Goal: Task Accomplishment & Management: Complete application form

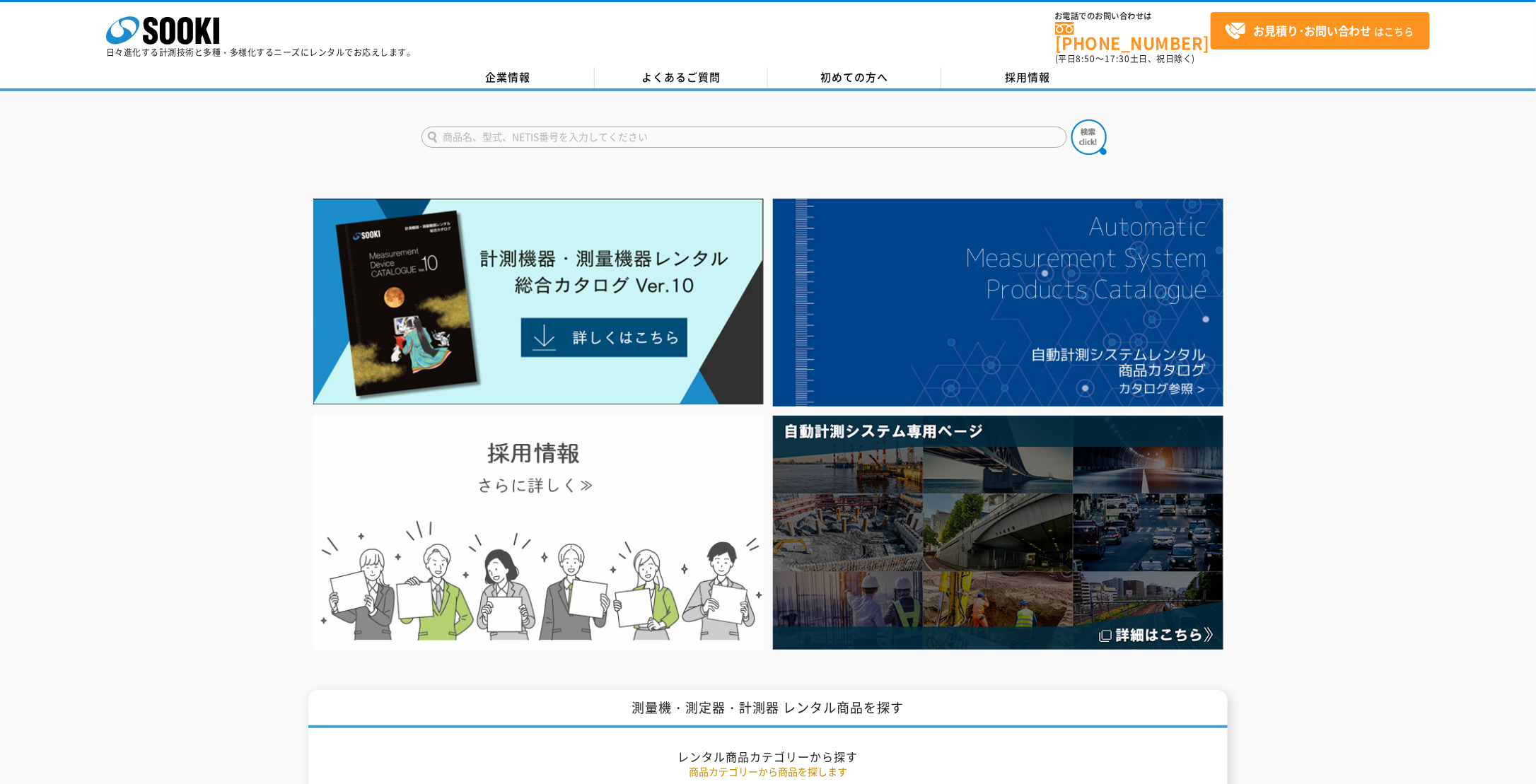
scroll to position [495, 0]
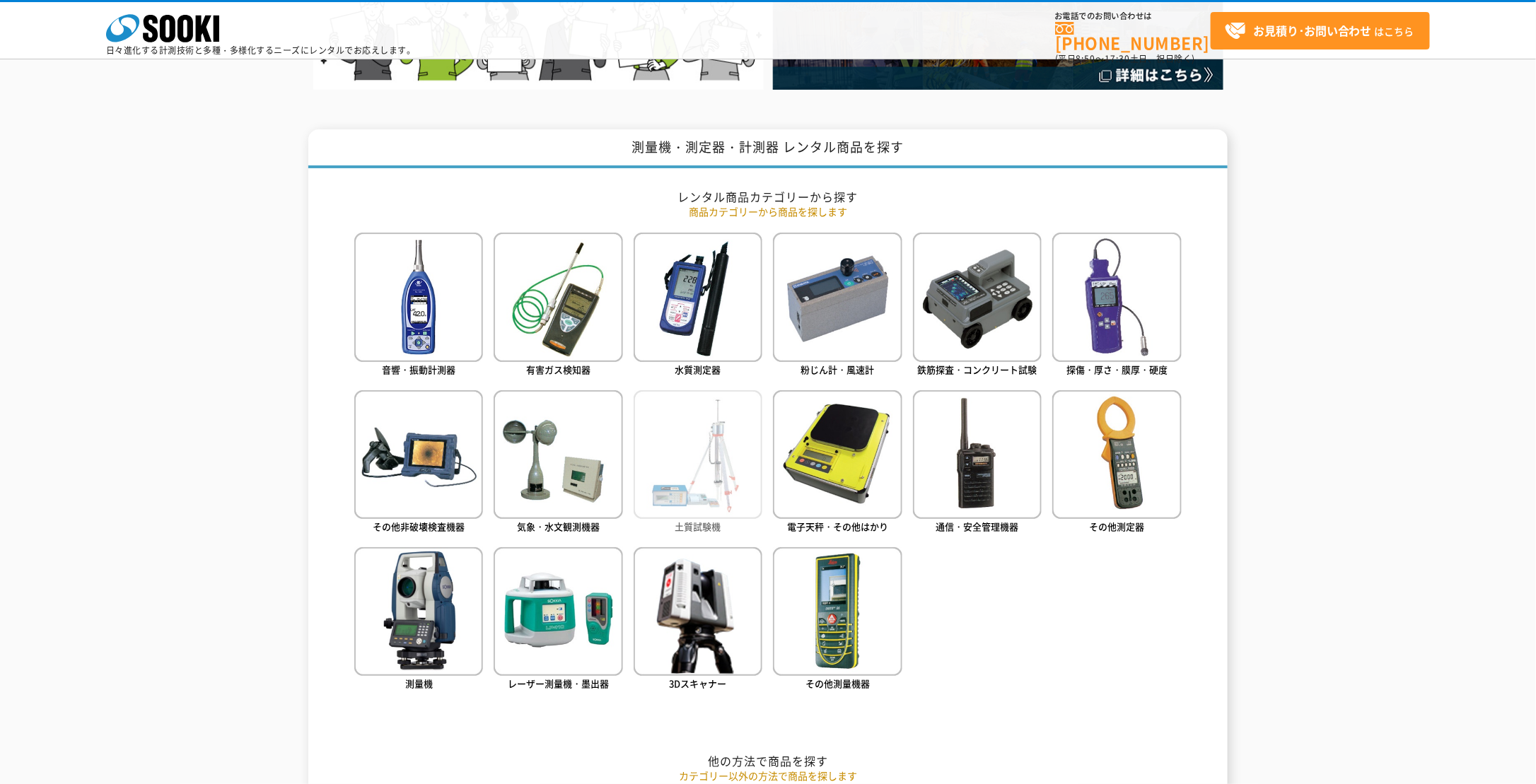
click at [704, 467] on img at bounding box center [698, 455] width 129 height 129
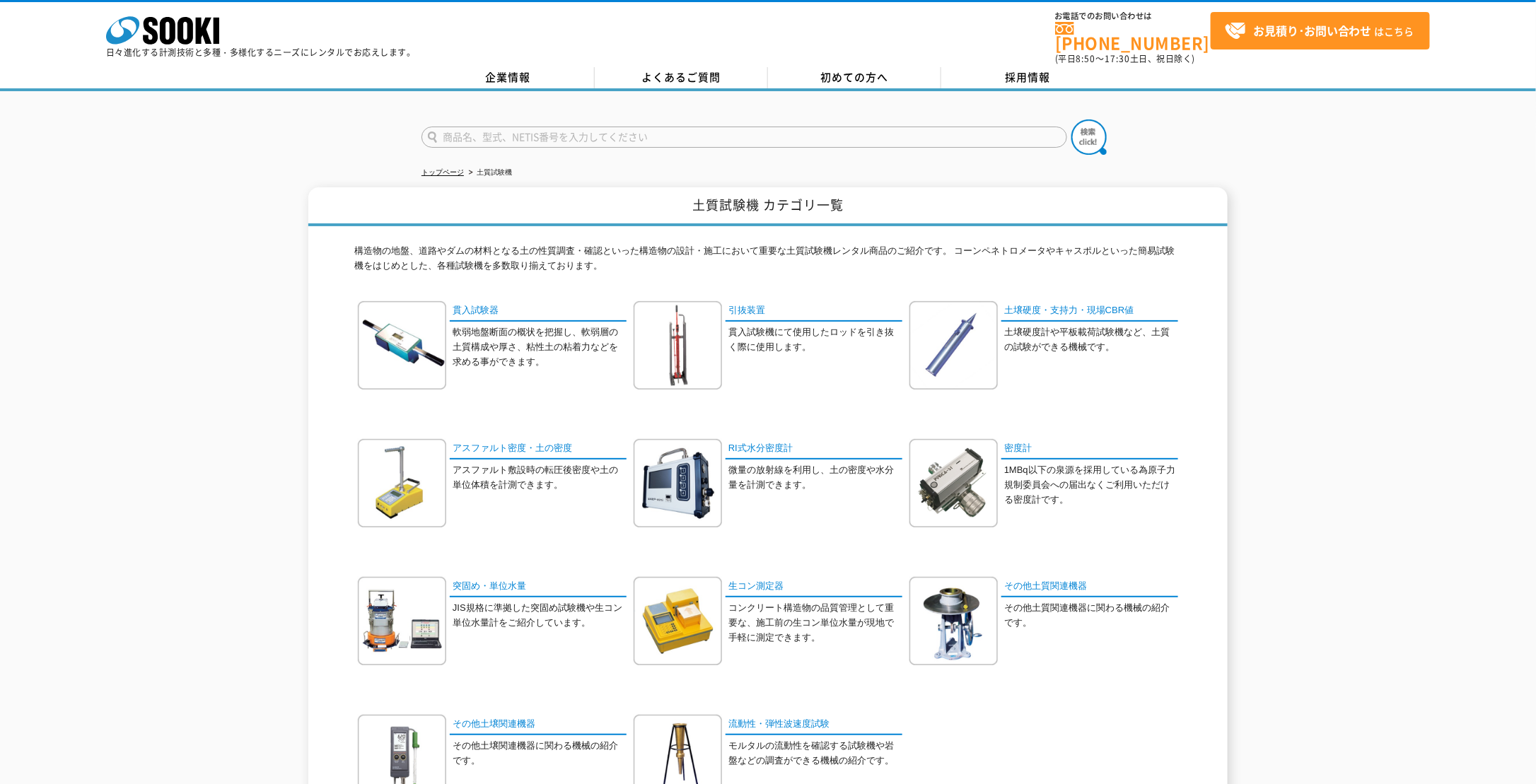
click at [609, 126] on input "text" at bounding box center [745, 137] width 646 height 21
click at [617, 149] on div "スランプ試験器" at bounding box center [556, 157] width 267 height 17
type input "スランプ試験器"
click at [1083, 125] on img at bounding box center [1089, 137] width 35 height 35
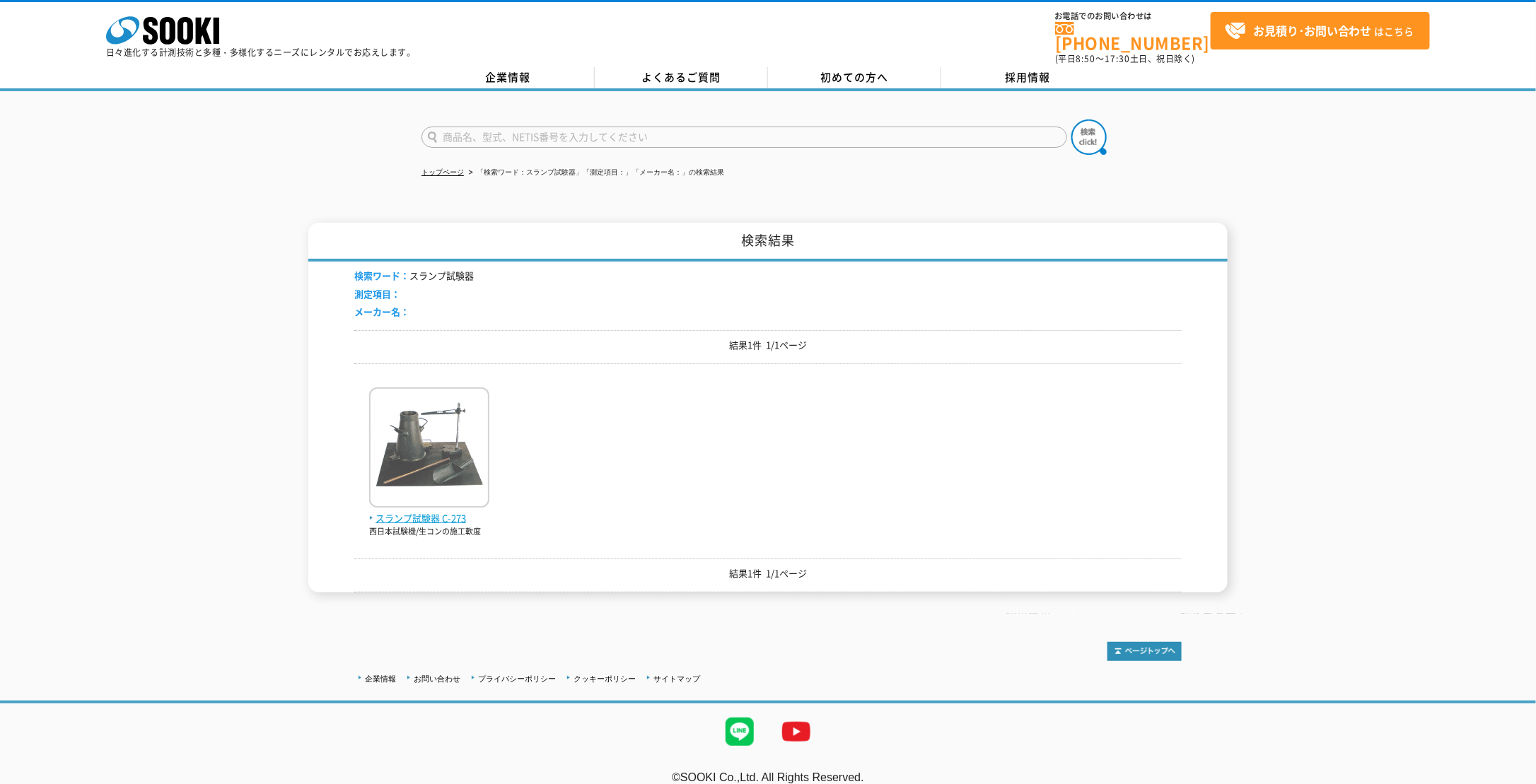
click at [430, 447] on img at bounding box center [429, 449] width 120 height 124
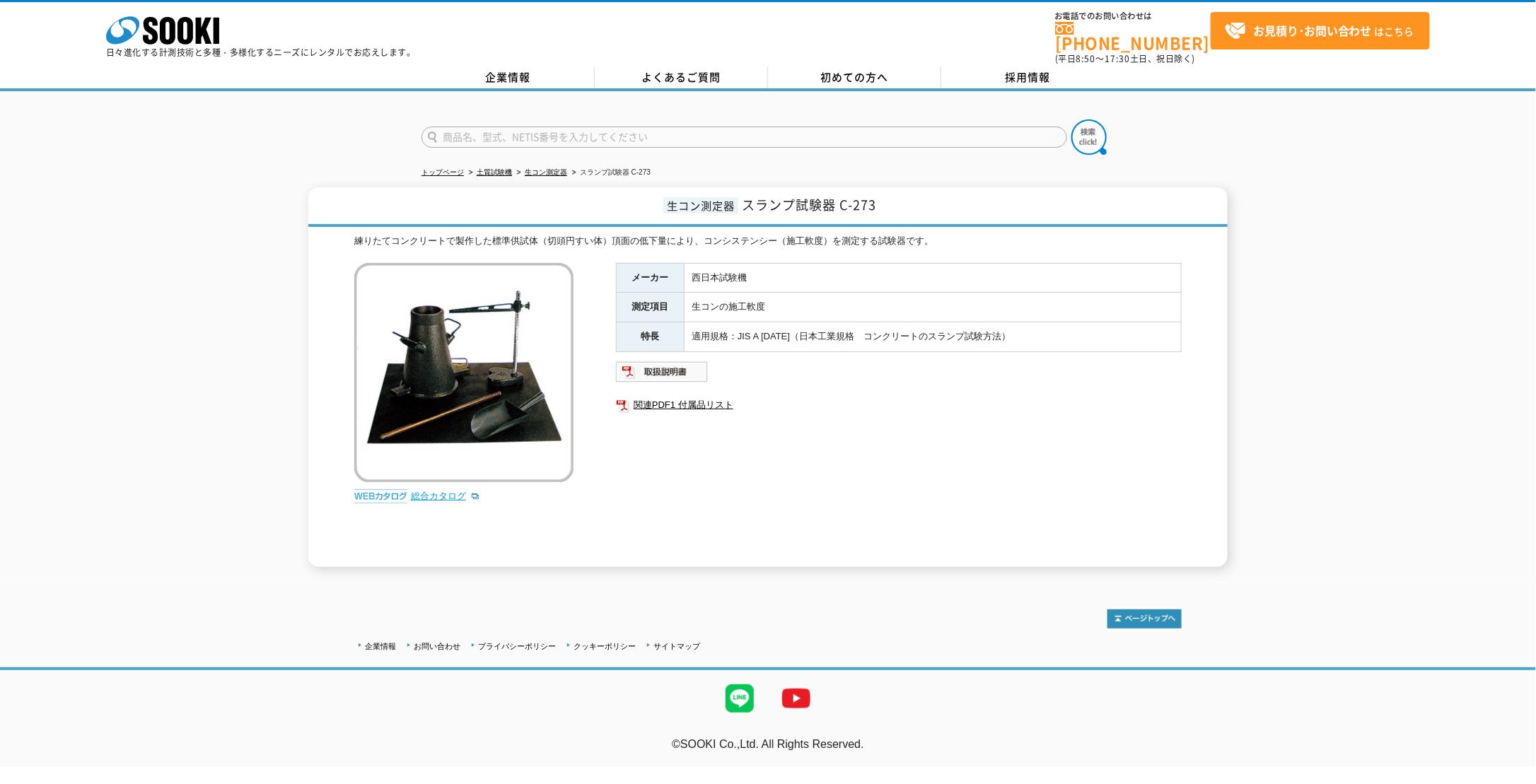
click at [441, 491] on link "総合カタログ" at bounding box center [445, 495] width 69 height 10
click at [877, 69] on span "初めての方へ" at bounding box center [854, 77] width 68 height 16
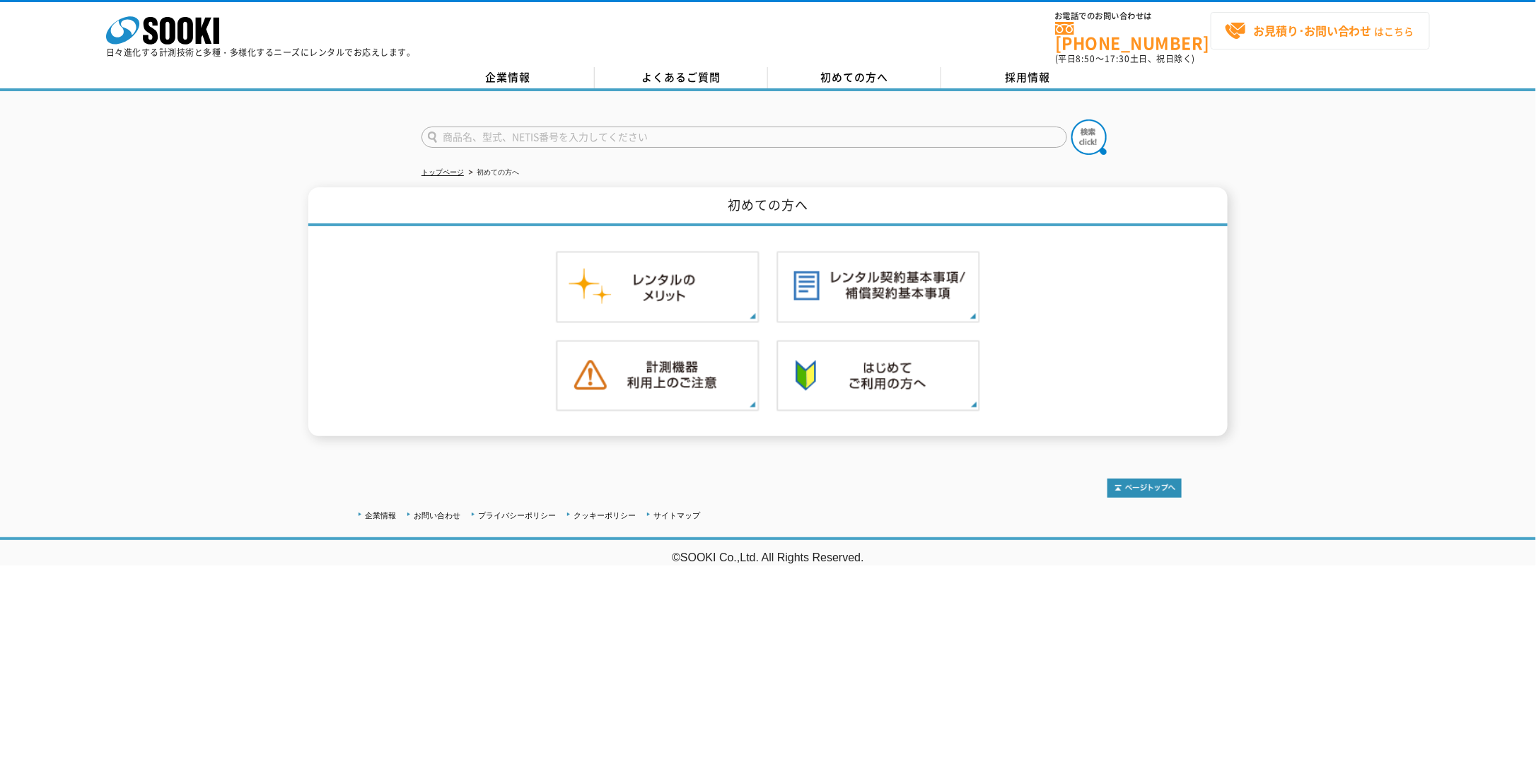
click at [1288, 25] on strong "お見積り･お問い合わせ" at bounding box center [1312, 30] width 119 height 17
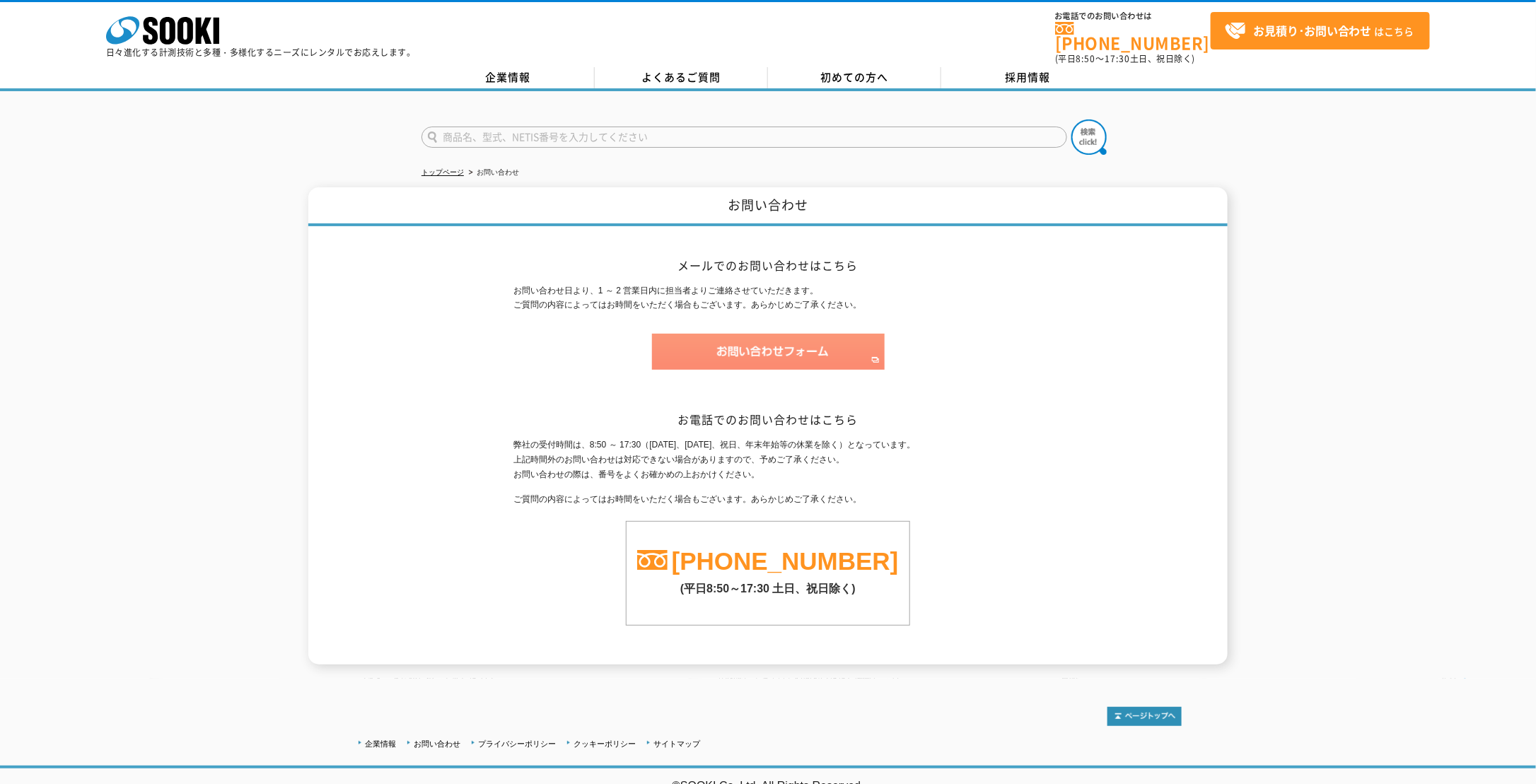
click at [802, 334] on img at bounding box center [768, 351] width 233 height 36
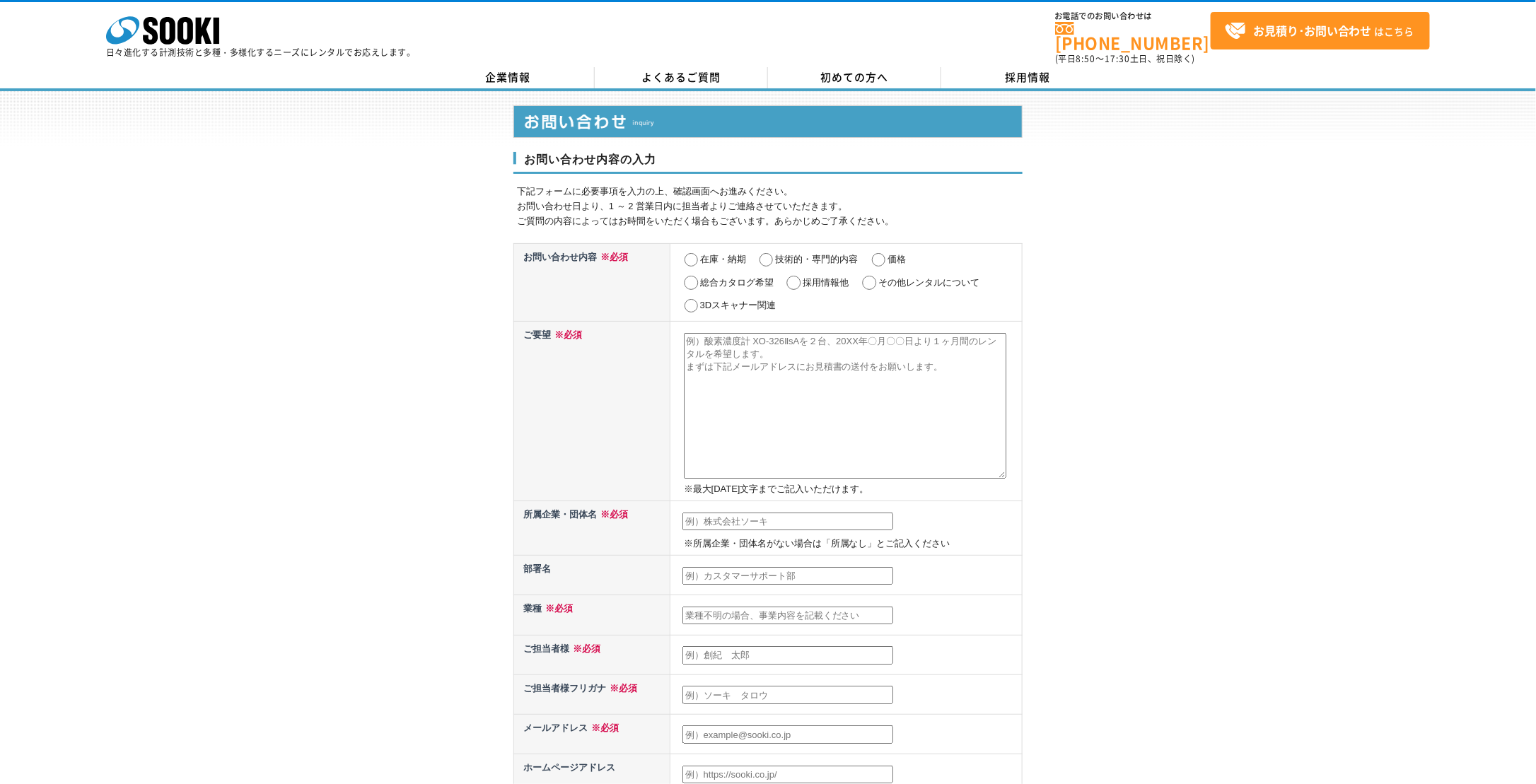
click at [889, 278] on label "その他レンタルについて" at bounding box center [928, 282] width 101 height 10
click at [878, 276] on input "その他レンタルについて" at bounding box center [869, 283] width 17 height 14
radio input "true"
drag, startPoint x: 686, startPoint y: 330, endPoint x: 914, endPoint y: 402, distance: 239.1
click at [914, 402] on textarea at bounding box center [845, 406] width 322 height 146
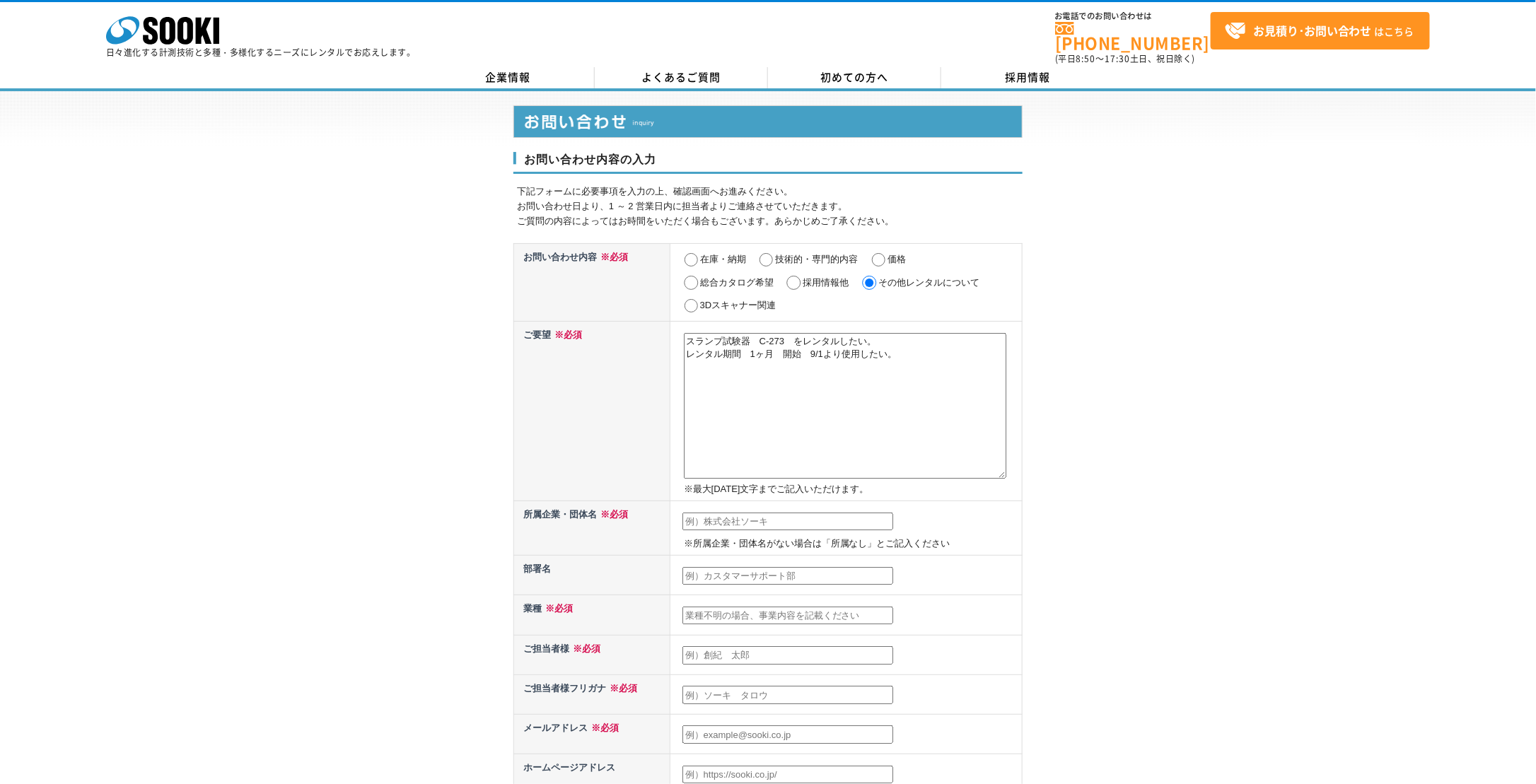
type textarea "スランプ試験器　C-273　をレンタルしたい。 レンタル期間　1ヶ月　開始　9/1より使用したい。"
click at [768, 513] on input "text" at bounding box center [787, 522] width 211 height 18
type input "応用地質株式会社"
click at [742, 567] on input "text" at bounding box center [787, 576] width 211 height 18
type input "コアラボ試験センター"
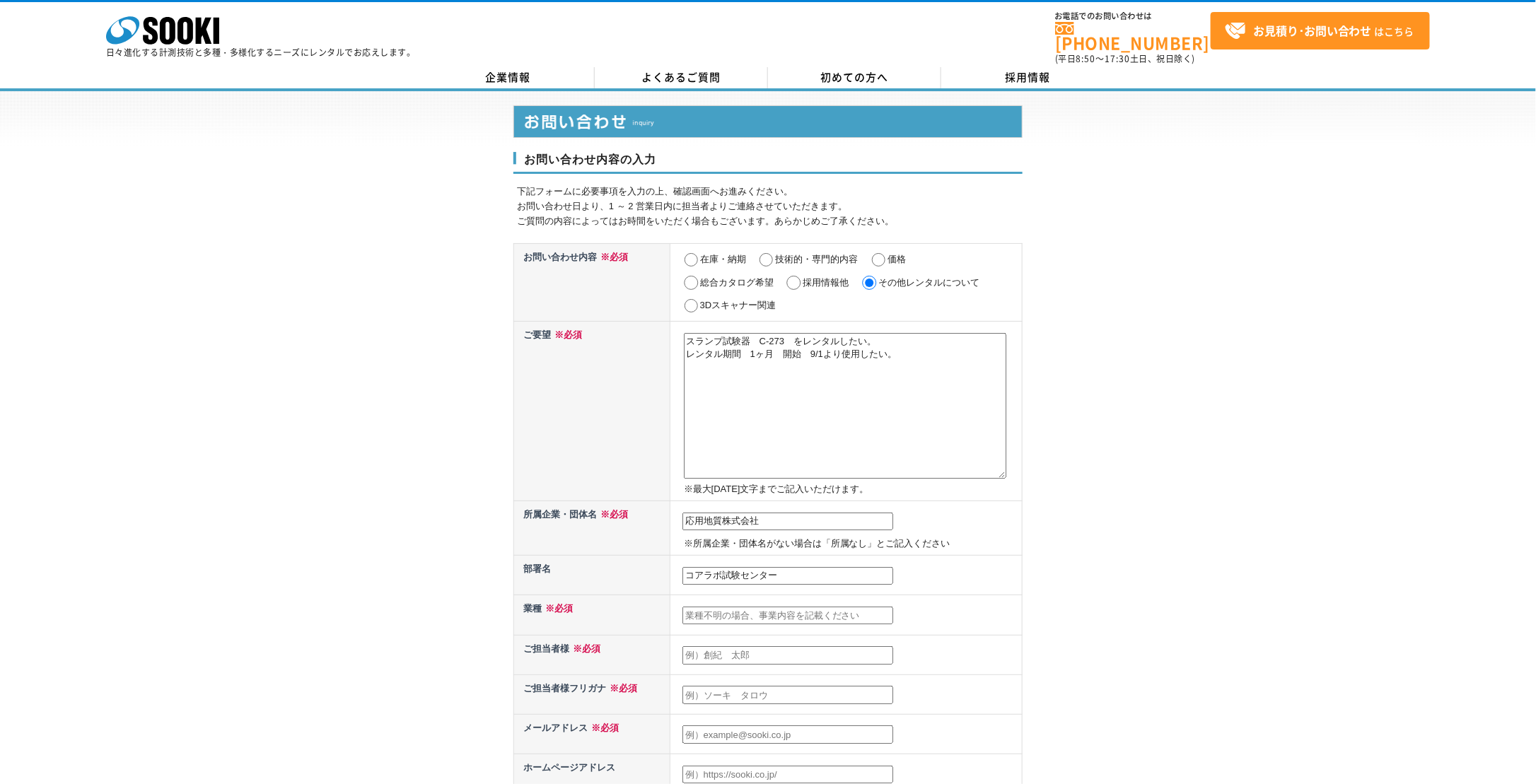
click at [731, 607] on input "text" at bounding box center [787, 615] width 211 height 18
type input "室内試験"
click at [724, 646] on input "text" at bounding box center [787, 655] width 211 height 18
type input "[PERSON_NAME]"
click at [770, 685] on input "text" at bounding box center [787, 694] width 211 height 18
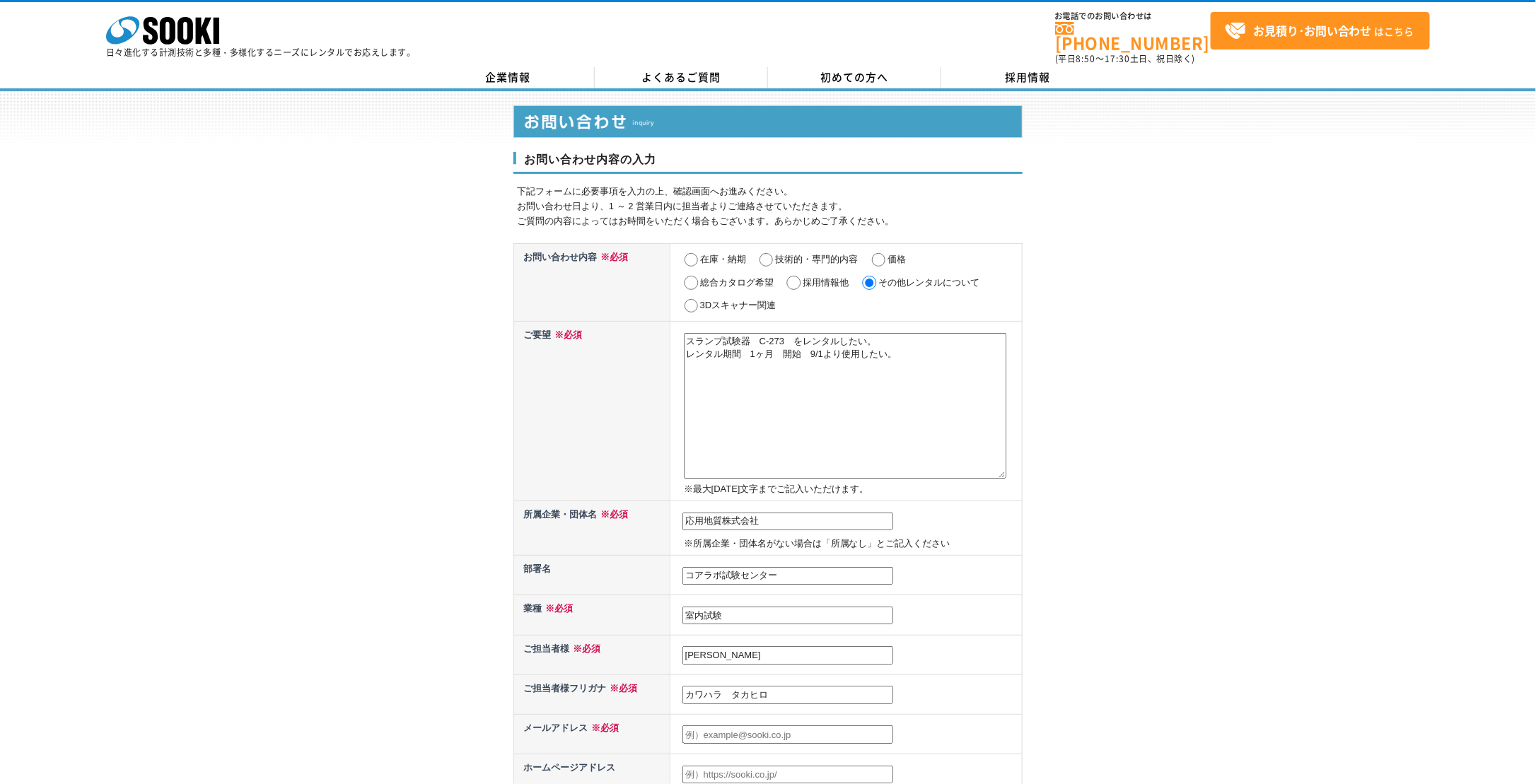
type input "カワハラ　タカヒロ"
click at [846, 725] on input "text" at bounding box center [787, 734] width 211 height 18
type input "[PERSON_NAME][EMAIL_ADDRESS][DOMAIN_NAME]"
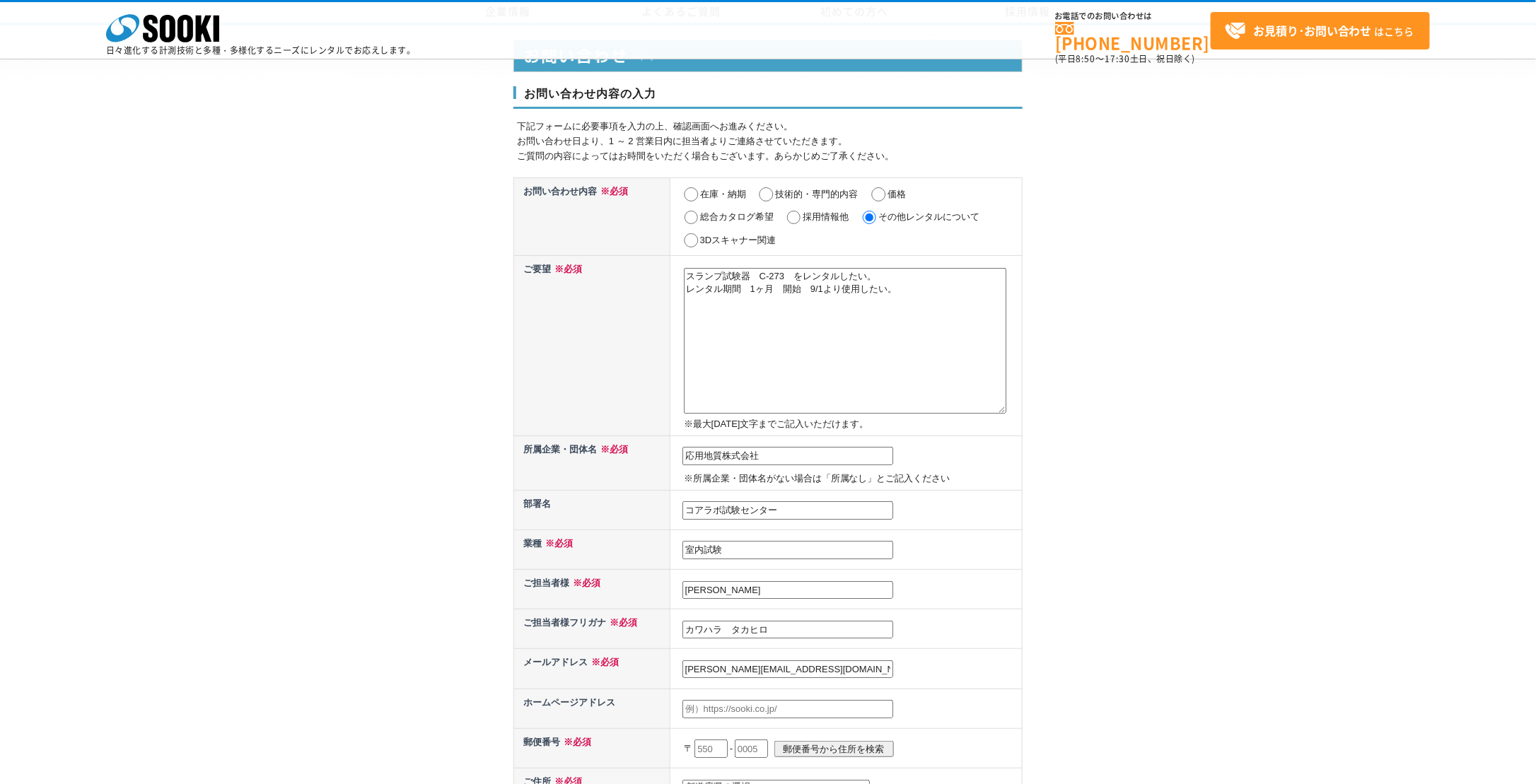
scroll to position [283, 0]
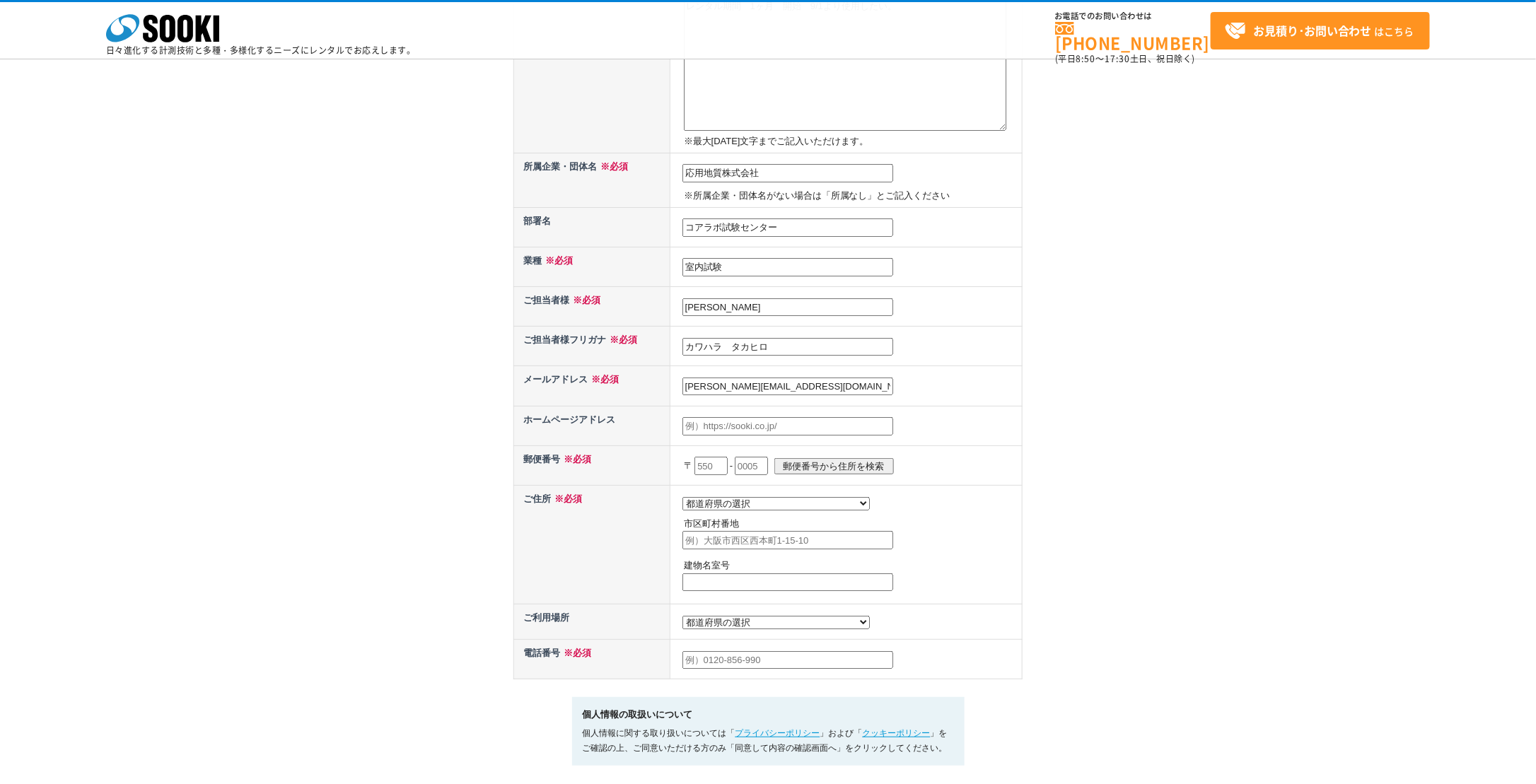
click at [842, 424] on input "text" at bounding box center [787, 426] width 211 height 18
click at [854, 423] on input "text" at bounding box center [787, 426] width 211 height 18
paste input "http://www.oyo.co.jp/"
type input "http://www.oyo.co.jp/"
drag, startPoint x: 723, startPoint y: 458, endPoint x: 527, endPoint y: 446, distance: 196.4
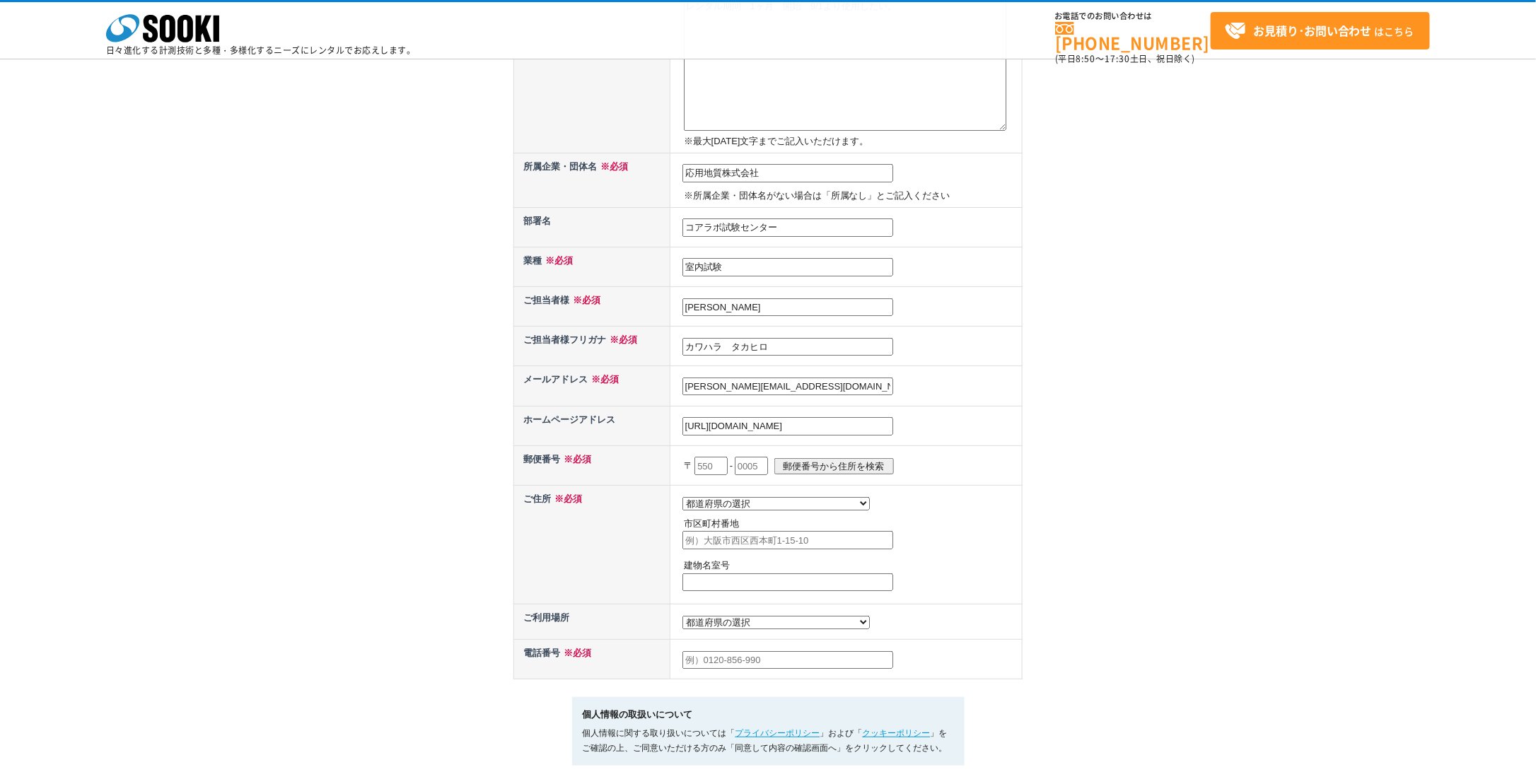
click at [527, 446] on tr "郵便番号 ※必須 〒 - 郵便番号から住所を検索" at bounding box center [768, 465] width 508 height 40
type input "331"
type input "0812"
click at [862, 458] on input "郵便番号から住所を検索" at bounding box center [834, 466] width 119 height 16
select select "11"
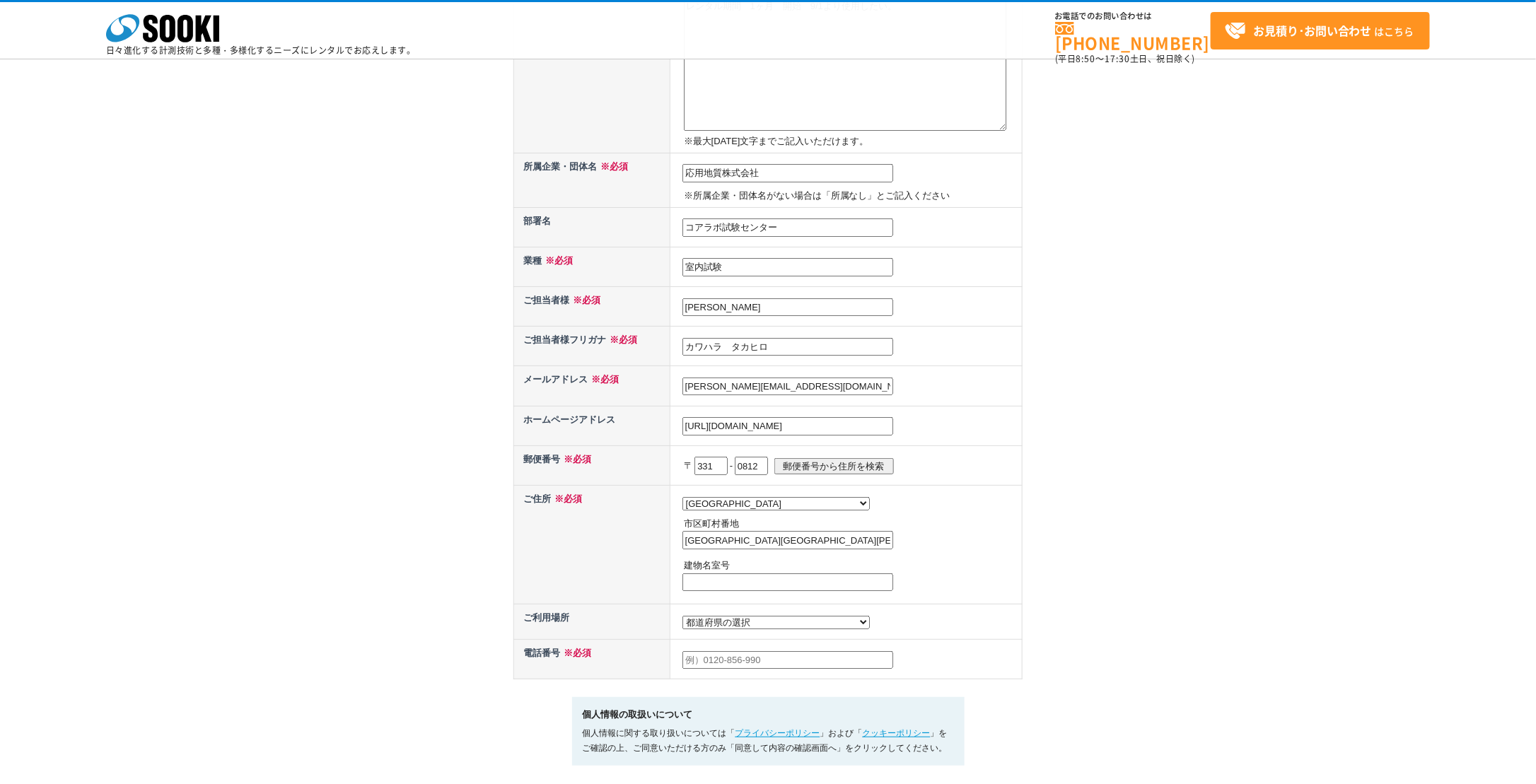
click at [795, 531] on input "さいたま市北区宮原町" at bounding box center [787, 540] width 211 height 18
type input "さいたま市北区宮原町1-66-2"
click at [754, 616] on select "都道府県の選択 利用場所未定 北海道 青森県 岩手県 宮城県 秋田県 山形県 福島県 茨城県 栃木県 群馬県 埼玉県 千葉県 東京都 神奈川県 新潟県 富山県…" at bounding box center [776, 622] width 188 height 14
select select "11"
click at [682, 615] on select "都道府県の選択 利用場所未定 北海道 青森県 岩手県 宮城県 秋田県 山形県 福島県 茨城県 栃木県 群馬県 埼玉県 千葉県 東京都 神奈川県 新潟県 富山県…" at bounding box center [776, 622] width 188 height 14
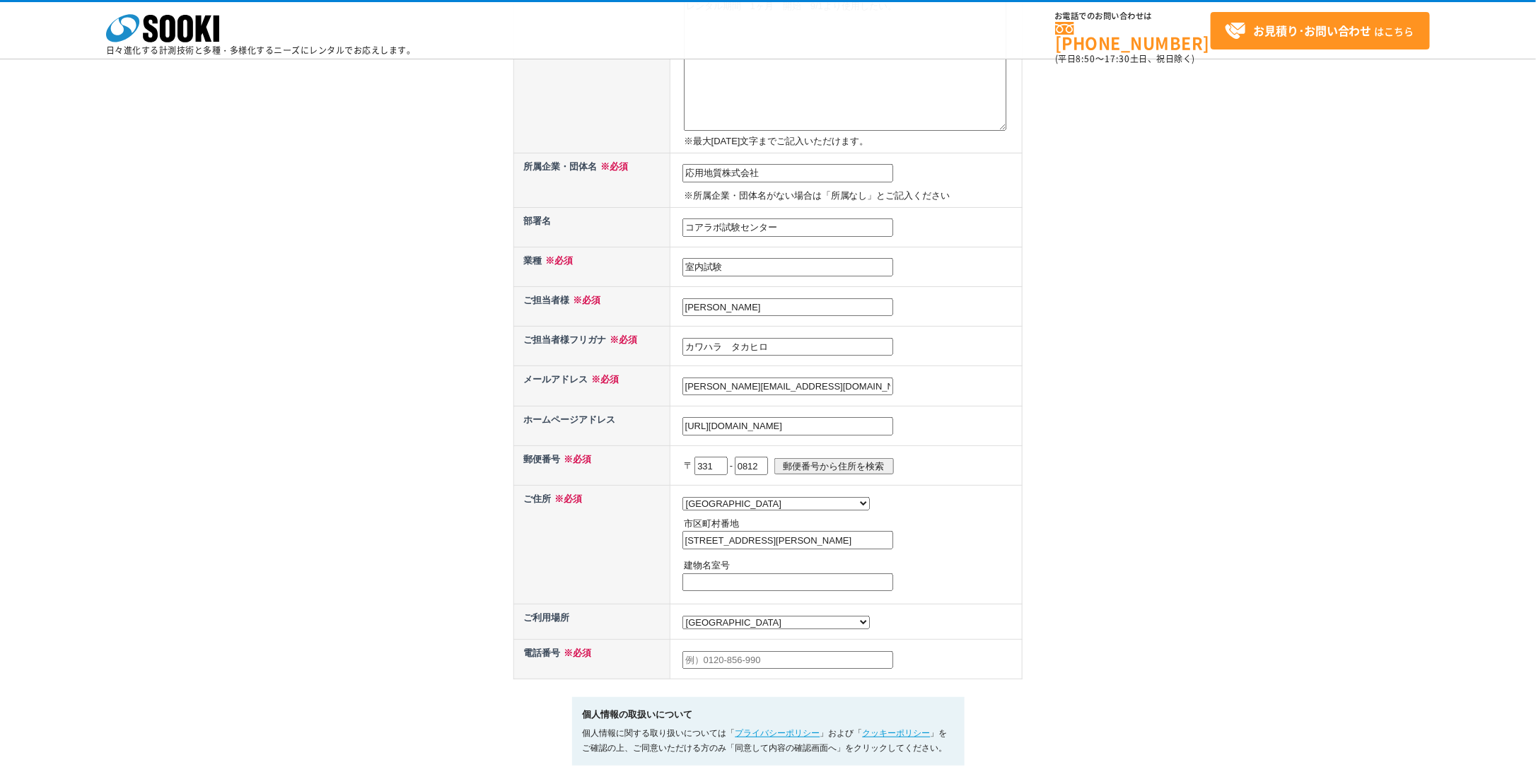
click at [789, 653] on input "text" at bounding box center [787, 660] width 211 height 18
type input "048-663-8613"
click at [1129, 606] on div "お問い合わせ内容の入力 下記フォームに必要事項を入力の上、確認画面へお進みください。 お問い合わせ日より、1 ～ 2 営業日内に担当者よりご連絡させていただき…" at bounding box center [768, 288] width 1536 height 1091
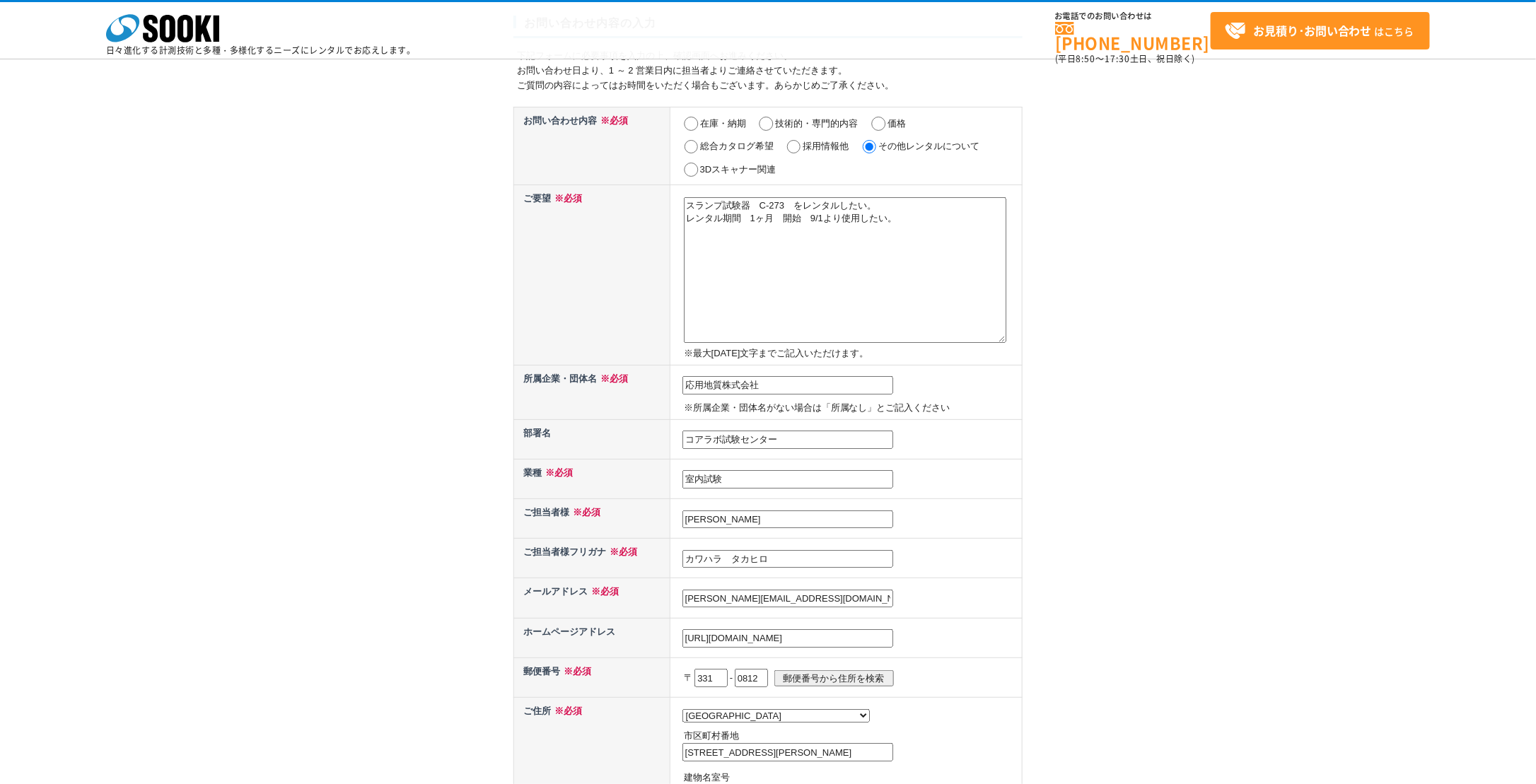
scroll to position [495, 0]
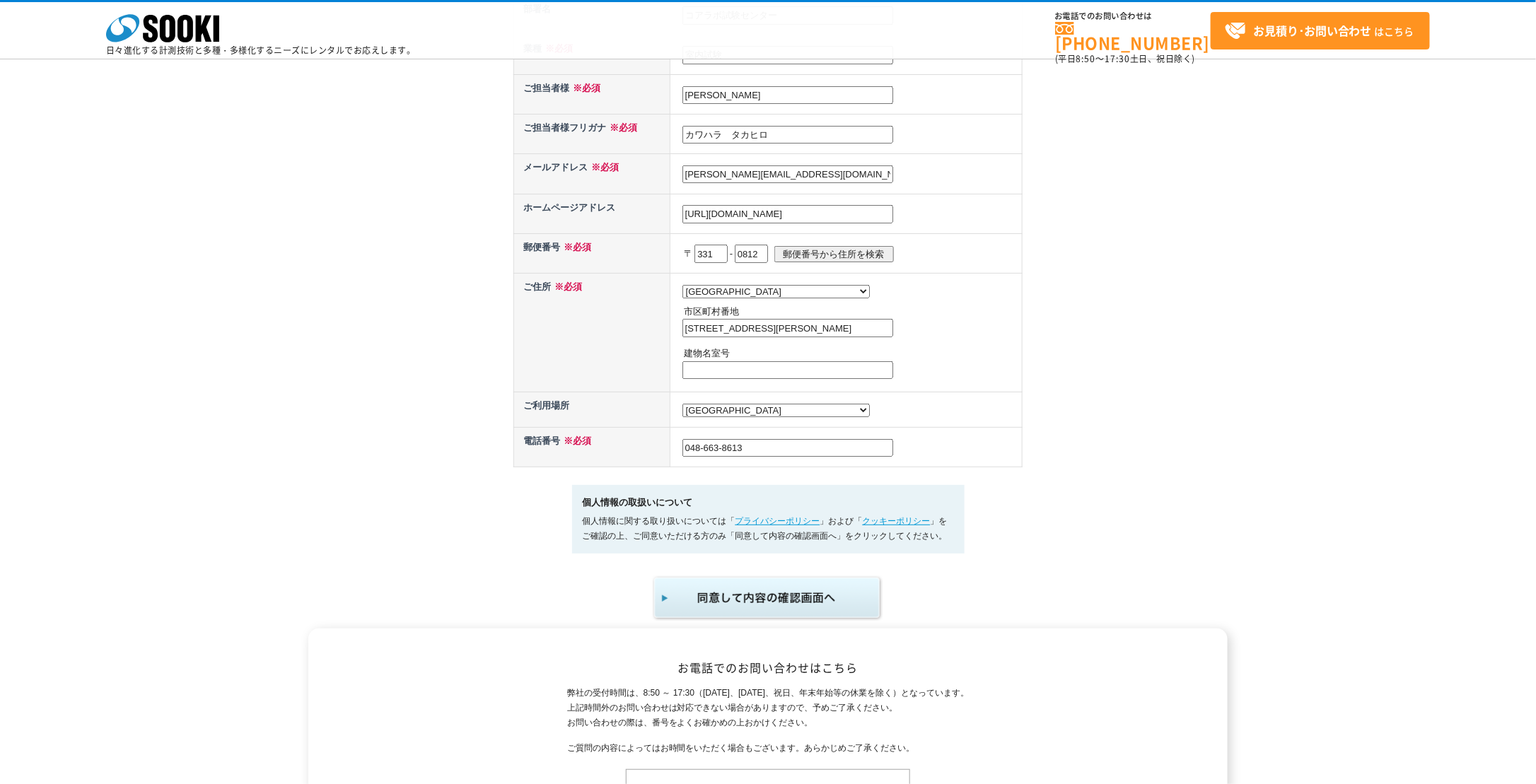
click at [771, 599] on img "submit" at bounding box center [768, 598] width 232 height 47
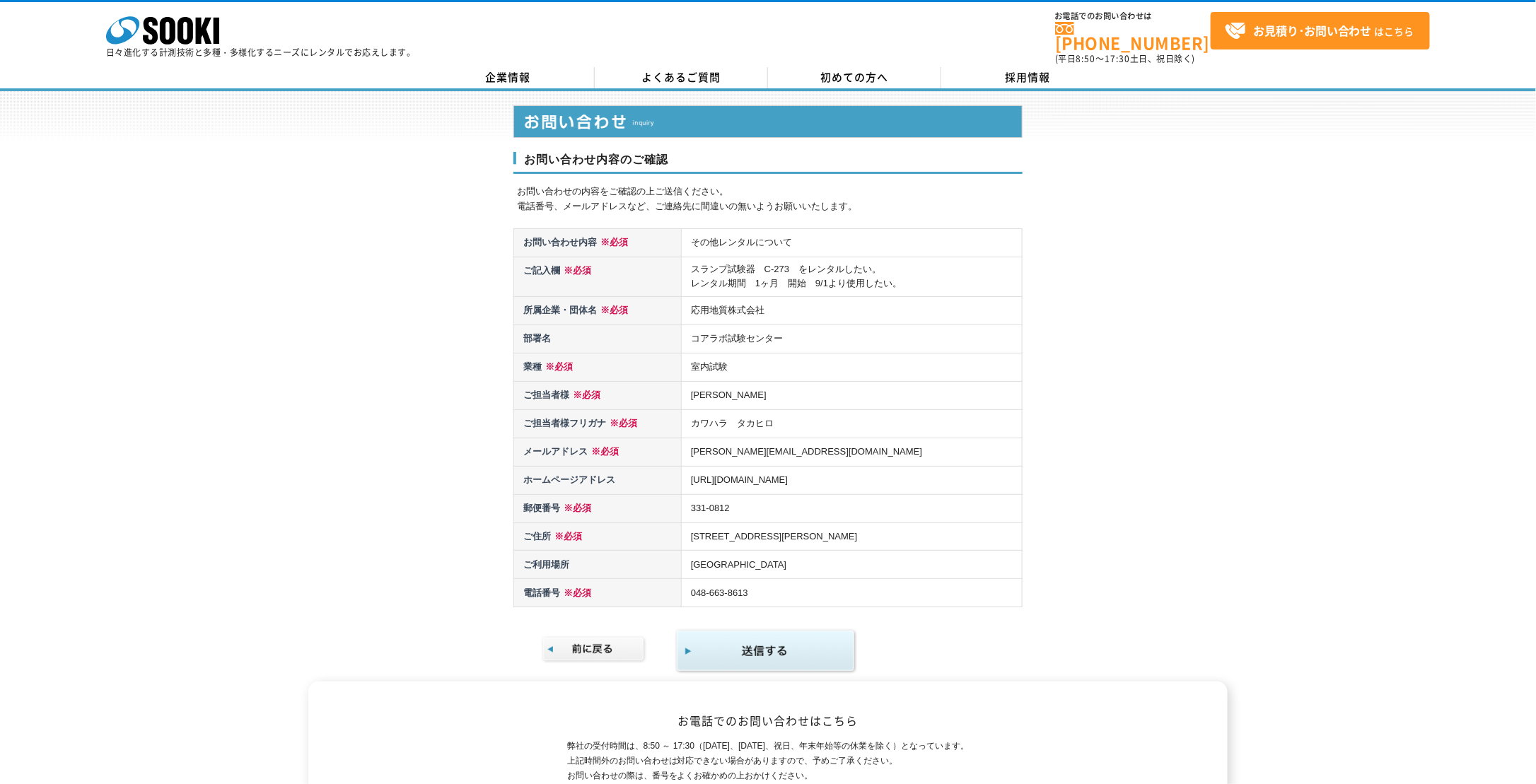
click at [935, 269] on td "スランプ試験器　C-273　をレンタルしたい。 レンタル期間　1ヶ月　開始　9/1より使用したい。" at bounding box center [851, 278] width 341 height 40
click at [579, 638] on img at bounding box center [594, 649] width 105 height 28
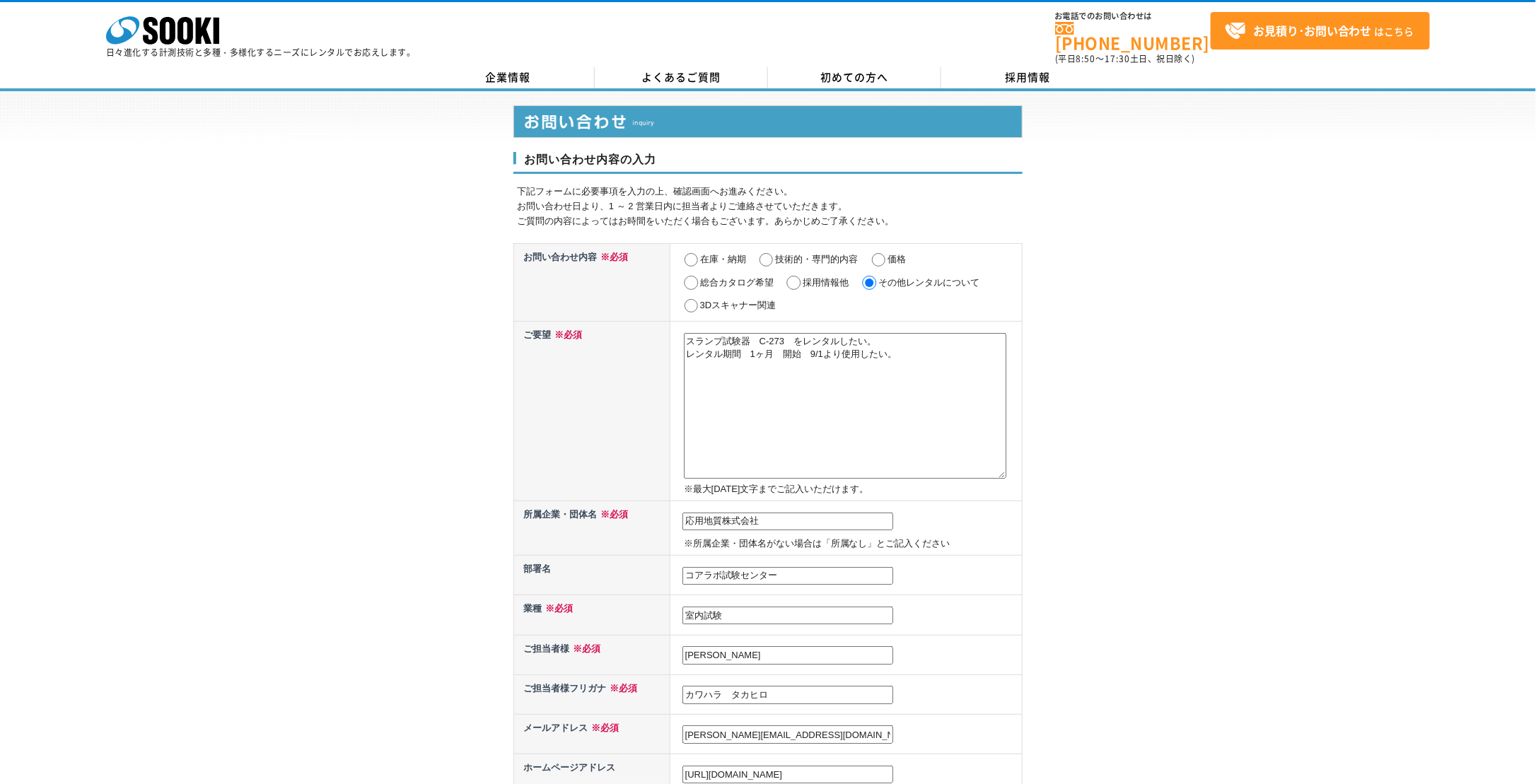
click at [924, 347] on textarea "スランプ試験器　C-273　をレンタルしたい。 レンタル期間　1ヶ月　開始　9/1より使用したい。" at bounding box center [845, 406] width 322 height 146
click at [912, 363] on textarea "スランプ試験器　C-273　をレンタルしたい。 レンタル期間　1ヶ月　開始　9/1より使用したい。" at bounding box center [845, 406] width 322 height 146
type textarea "スランプ試験器　C-273　をレンタルしたい。 レンタル期間　1ヶ月　開始　9/1より使用したい。 急ぎ、見積りをメールにていただきたい。 よろしくお願いいた…"
click at [1293, 269] on div "お問い合わせ内容の入力 下記フォームに必要事項を入力の上、確認画面へお進みください。 お問い合わせ日より、1 ～ 2 営業日内に担当者よりご連絡させていただき…" at bounding box center [768, 637] width 1536 height 1091
click at [885, 253] on input "価格" at bounding box center [879, 260] width 17 height 14
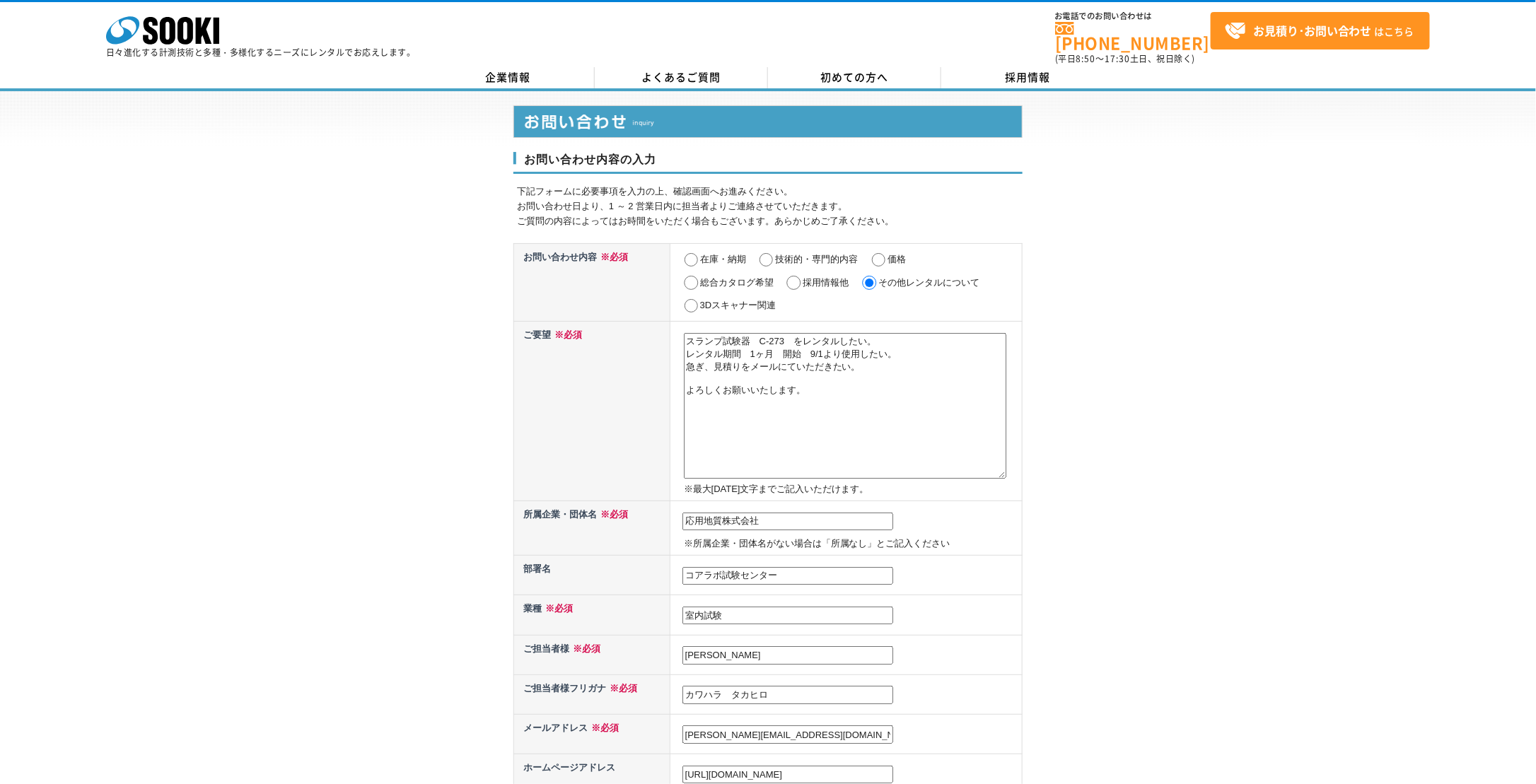
radio input "true"
click at [872, 276] on input "その他レンタルについて" at bounding box center [869, 283] width 17 height 14
radio input "true"
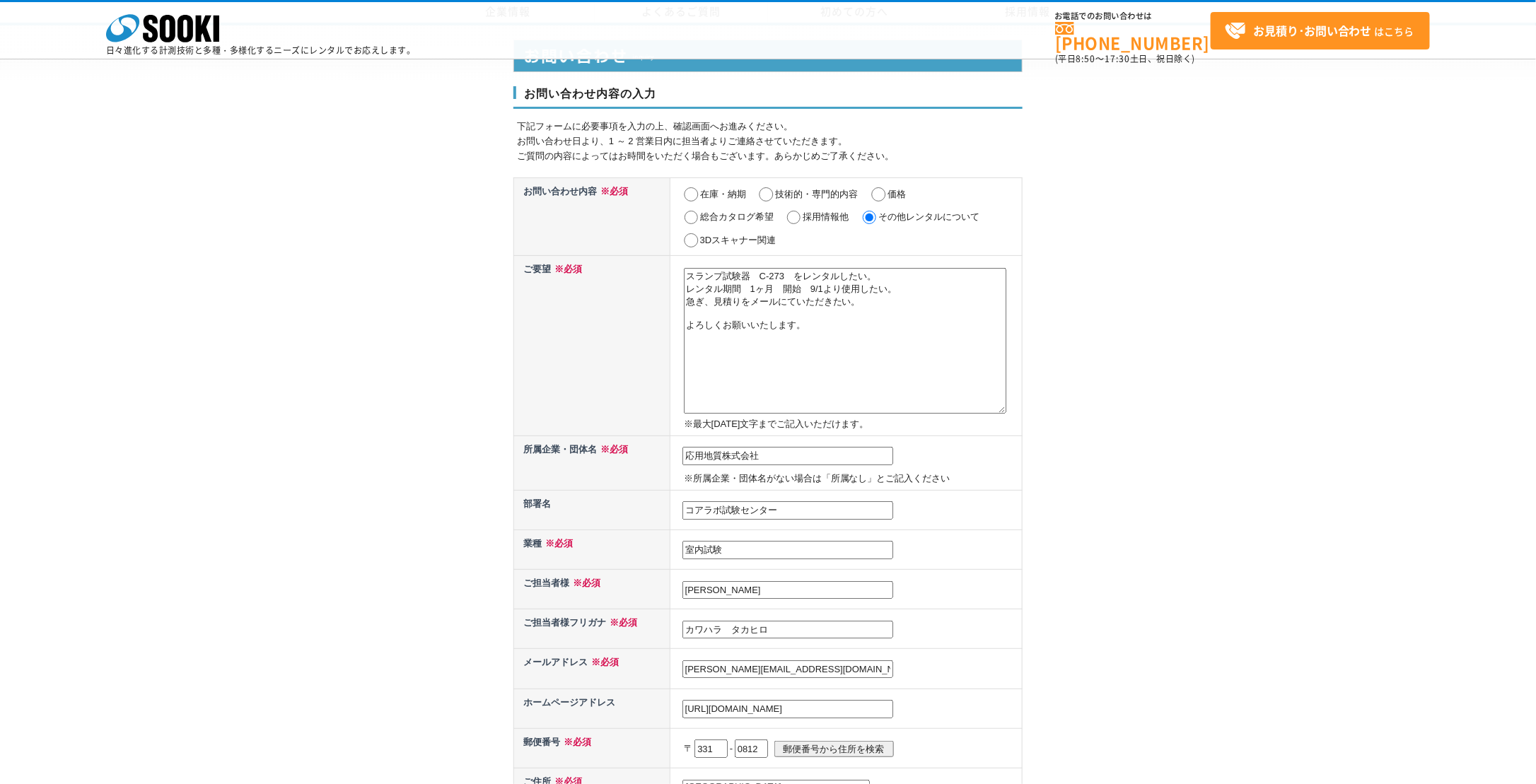
scroll to position [495, 0]
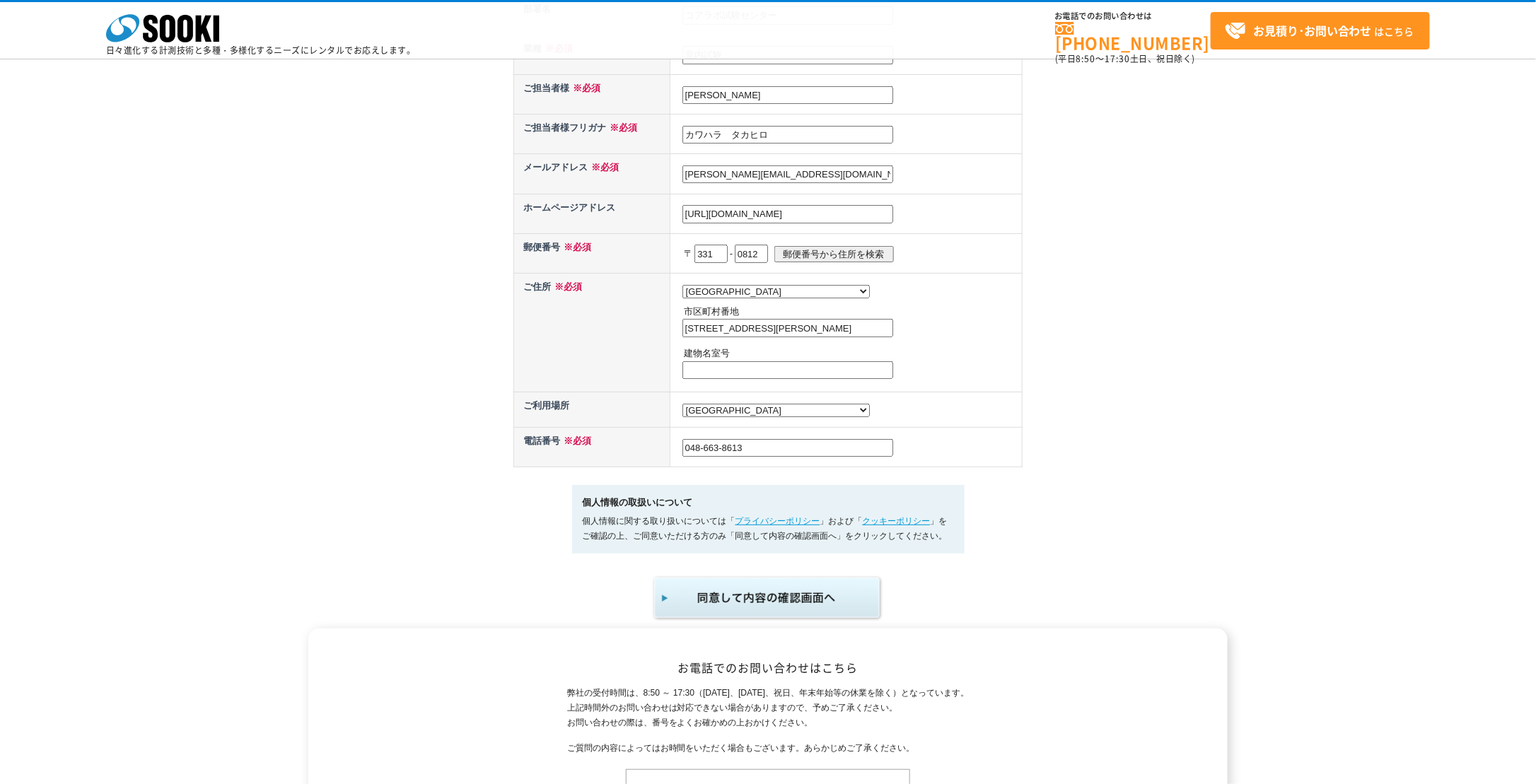
click at [780, 584] on img "submit" at bounding box center [768, 598] width 232 height 47
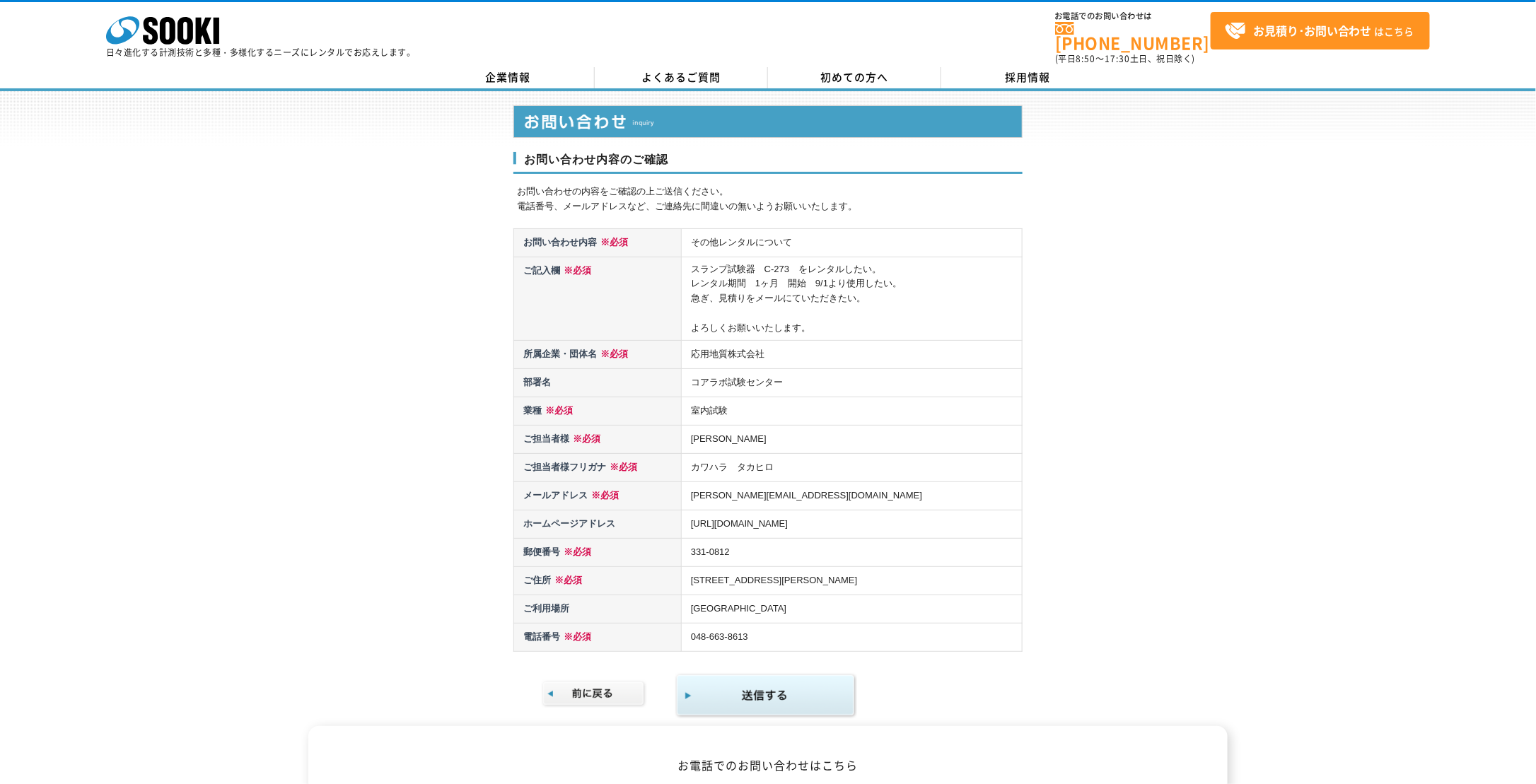
click at [749, 679] on img "submit" at bounding box center [766, 696] width 181 height 46
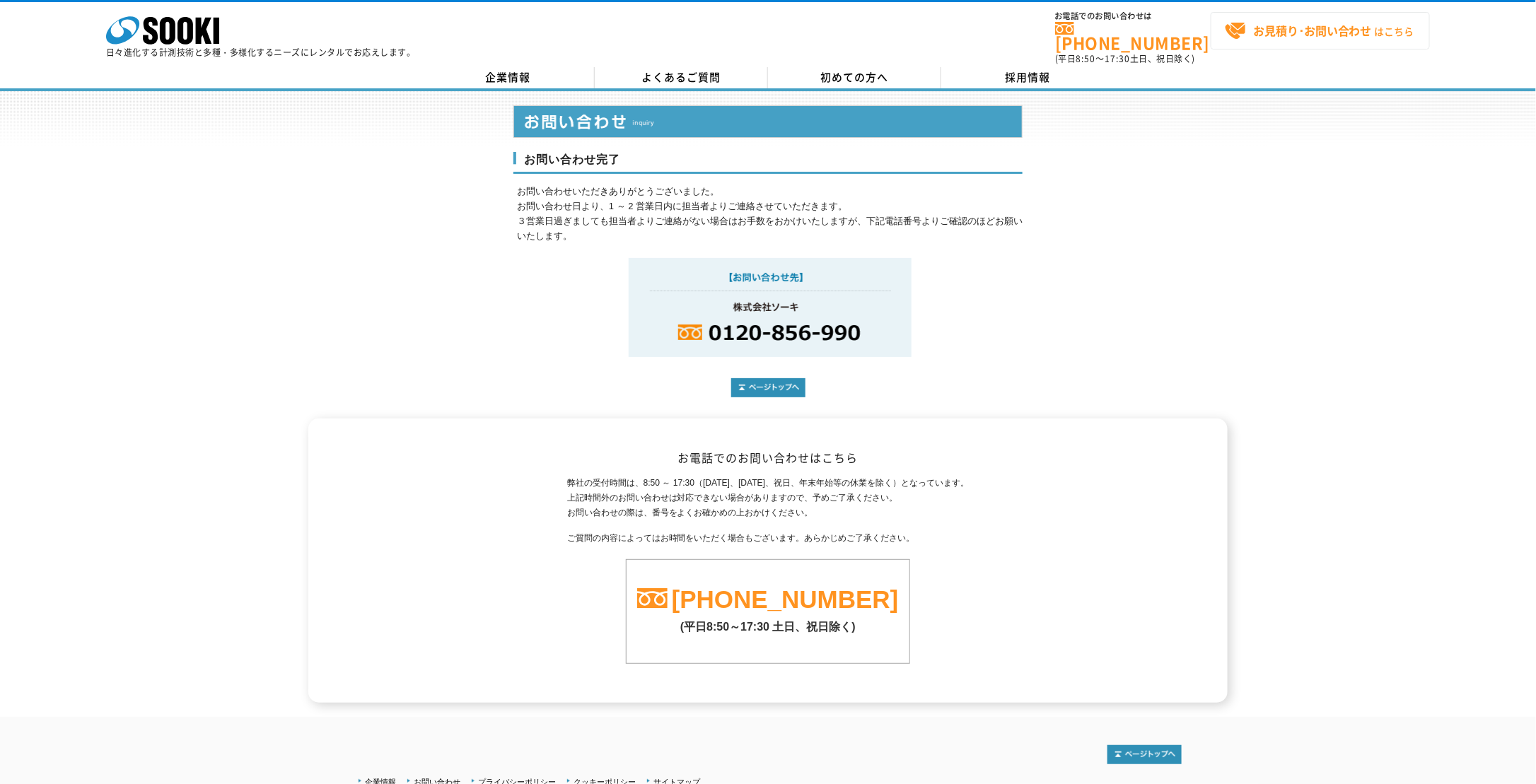
click at [1320, 27] on strong "お見積り･お問い合わせ" at bounding box center [1312, 30] width 119 height 17
